Goal: Browse casually

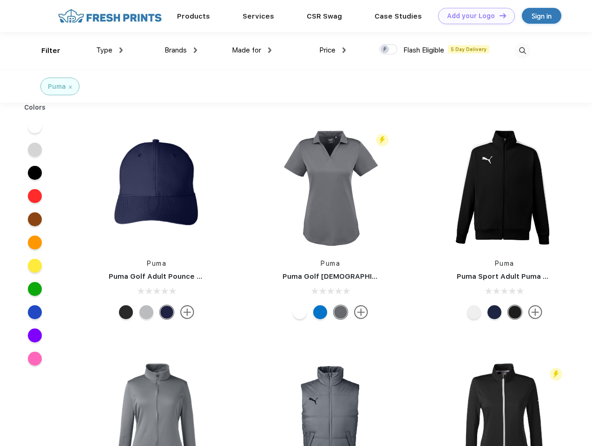
click at [473, 16] on link "Add your Logo Design Tool" at bounding box center [476, 16] width 77 height 16
click at [0, 0] on div "Design Tool" at bounding box center [0, 0] width 0 height 0
click at [499, 15] on link "Add your Logo Design Tool" at bounding box center [476, 16] width 77 height 16
click at [45, 51] on div "Filter" at bounding box center [50, 51] width 19 height 11
click at [110, 50] on span "Type" at bounding box center [104, 50] width 16 height 8
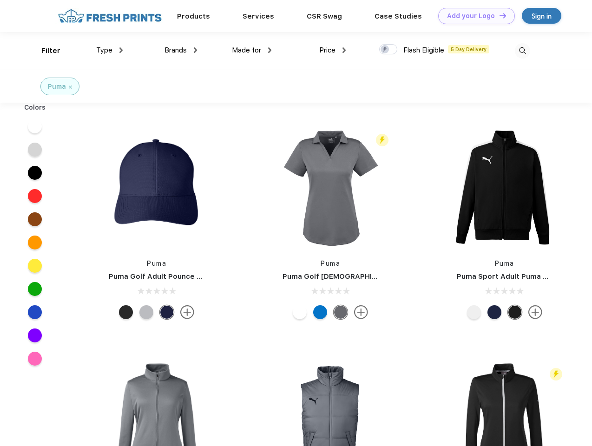
click at [181, 50] on span "Brands" at bounding box center [176, 50] width 22 height 8
click at [252, 50] on span "Made for" at bounding box center [246, 50] width 29 height 8
click at [333, 50] on span "Price" at bounding box center [327, 50] width 16 height 8
click at [389, 50] on div at bounding box center [388, 49] width 18 height 10
click at [385, 50] on input "checkbox" at bounding box center [382, 47] width 6 height 6
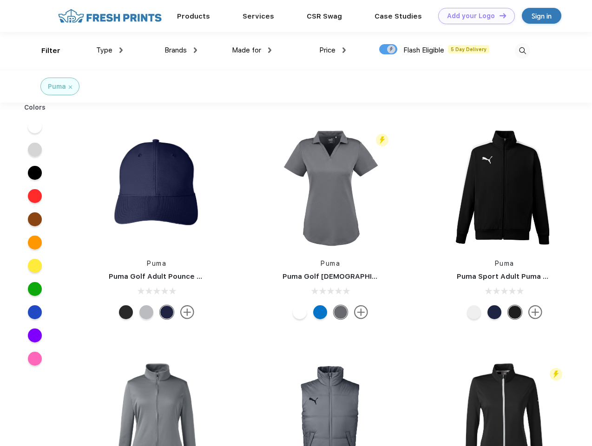
click at [523, 51] on img at bounding box center [522, 50] width 15 height 15
